Goal: Task Accomplishment & Management: Use online tool/utility

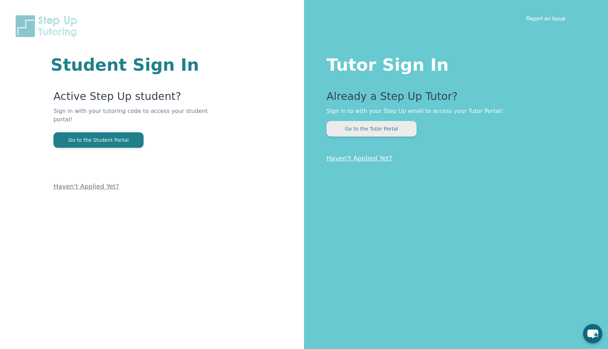
click at [357, 130] on button "Go to the Tutor Portal" at bounding box center [372, 128] width 90 height 15
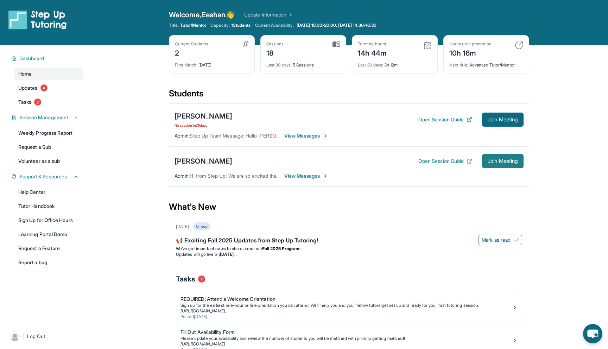
click at [489, 159] on span "Join Meeting" at bounding box center [503, 161] width 30 height 4
click at [143, 86] on main "Current Students 2 First Match : [DATE] Sessions 18 Last 30 days : 5 Sessions T…" at bounding box center [349, 220] width 518 height 351
click at [491, 163] on span "Join Meeting" at bounding box center [503, 161] width 30 height 4
click at [558, 181] on main "Current Students 2 First Match : [DATE] Sessions 18 Last 30 days : 5 Sessions T…" at bounding box center [349, 220] width 518 height 351
click at [564, 112] on main "Current Students 2 First Match : [DATE] Sessions 18 Last 30 days : 5 Sessions T…" at bounding box center [349, 220] width 518 height 351
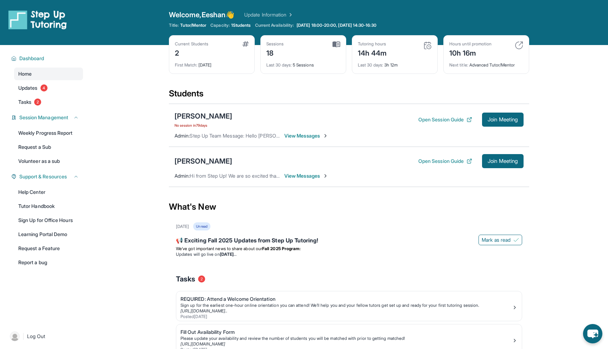
click at [149, 95] on main "Current Students 2 First Match : [DATE] Sessions 18 Last 30 days : 5 Sessions T…" at bounding box center [349, 220] width 518 height 351
click at [148, 96] on main "Current Students 2 First Match : [DATE] Sessions 18 Last 30 days : 5 Sessions T…" at bounding box center [349, 220] width 518 height 351
click at [144, 115] on main "Current Students 2 First Match : [DATE] Sessions 18 Last 30 days : 5 Sessions T…" at bounding box center [349, 220] width 518 height 351
click at [298, 172] on span "View Messages" at bounding box center [306, 175] width 44 height 7
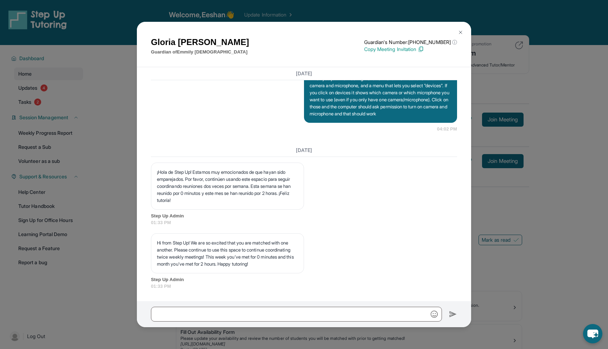
scroll to position [6990, 0]
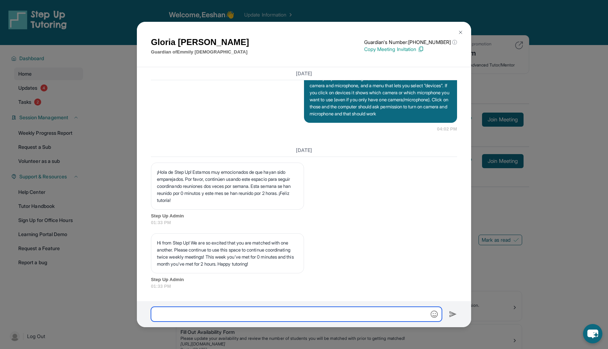
click at [294, 313] on input "text" at bounding box center [296, 314] width 291 height 15
